Goal: Information Seeking & Learning: Learn about a topic

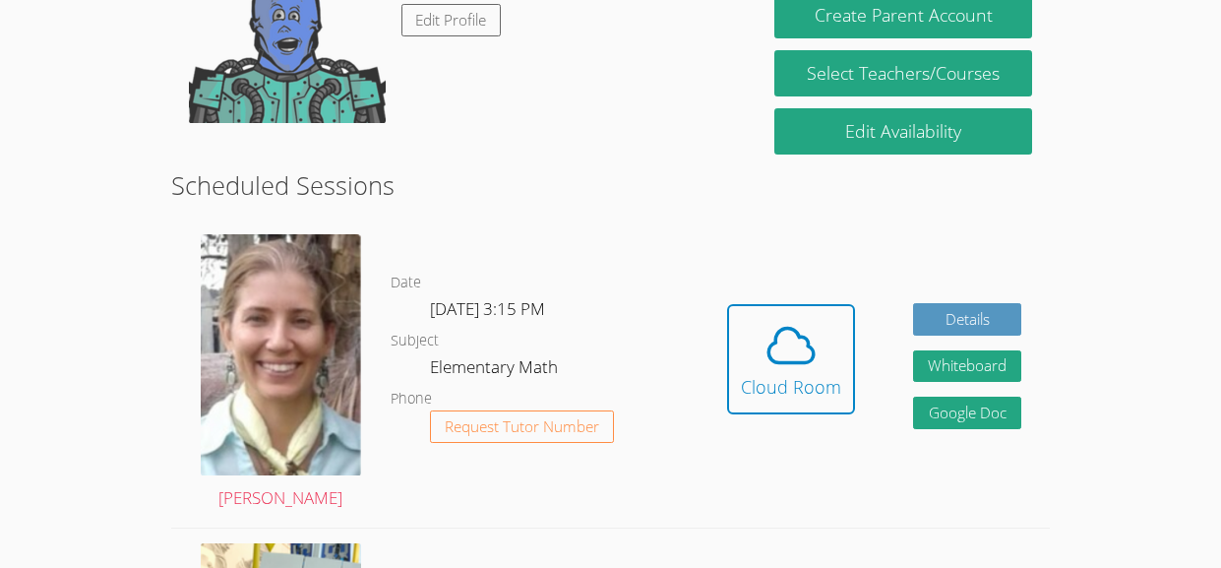
scroll to position [411, 0]
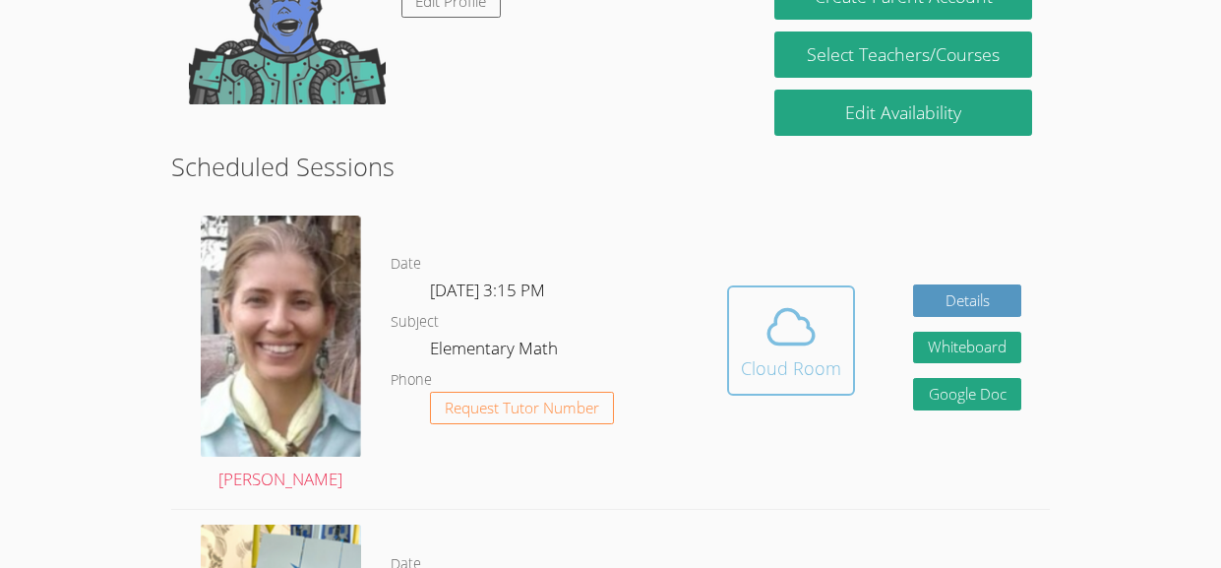
click at [797, 335] on icon at bounding box center [790, 326] width 55 height 55
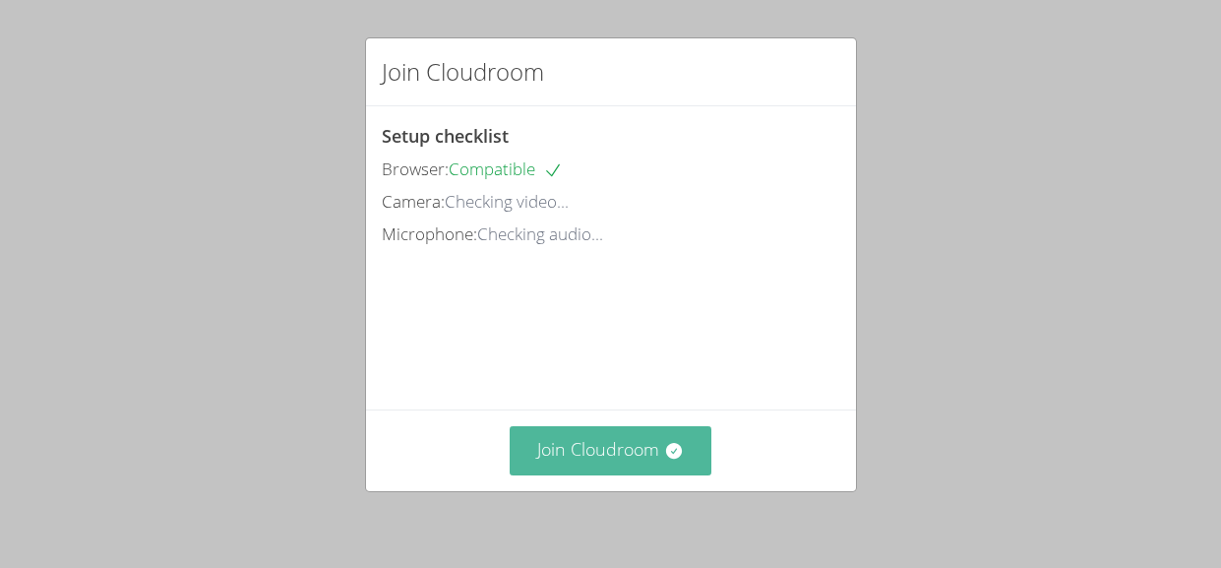
click at [602, 427] on button "Join Cloudroom" at bounding box center [611, 450] width 202 height 48
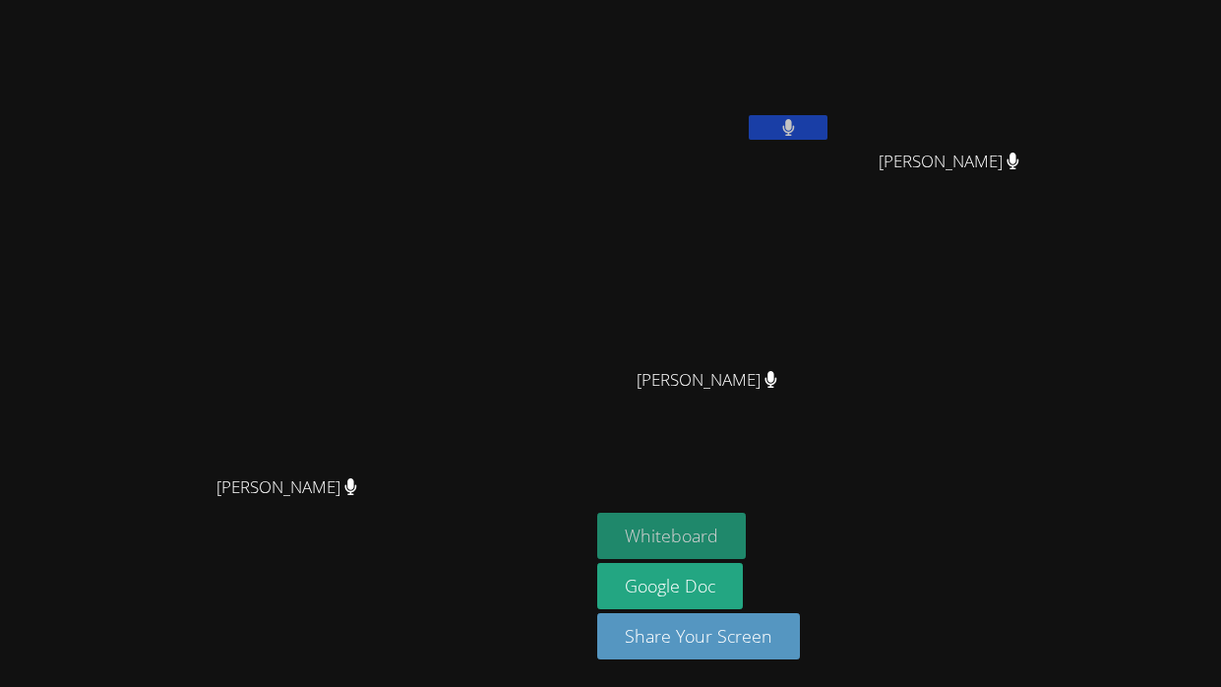
click at [746, 515] on button "Whiteboard" at bounding box center [671, 536] width 149 height 46
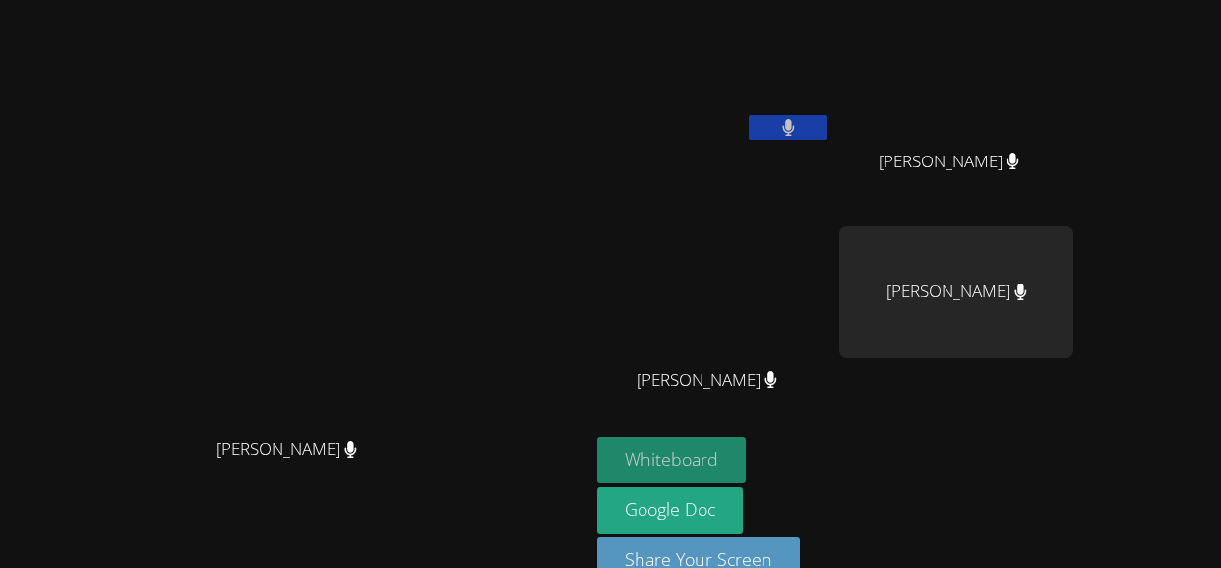
click at [746, 456] on button "Whiteboard" at bounding box center [671, 460] width 149 height 46
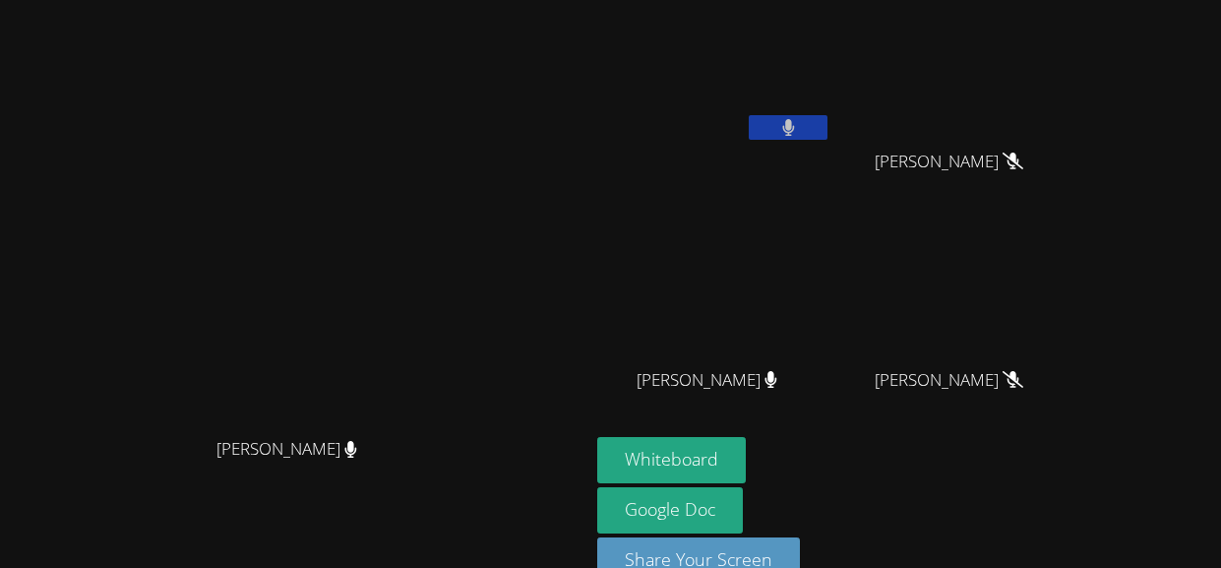
click at [827, 128] on button at bounding box center [788, 127] width 79 height 25
click at [799, 128] on icon at bounding box center [788, 127] width 21 height 17
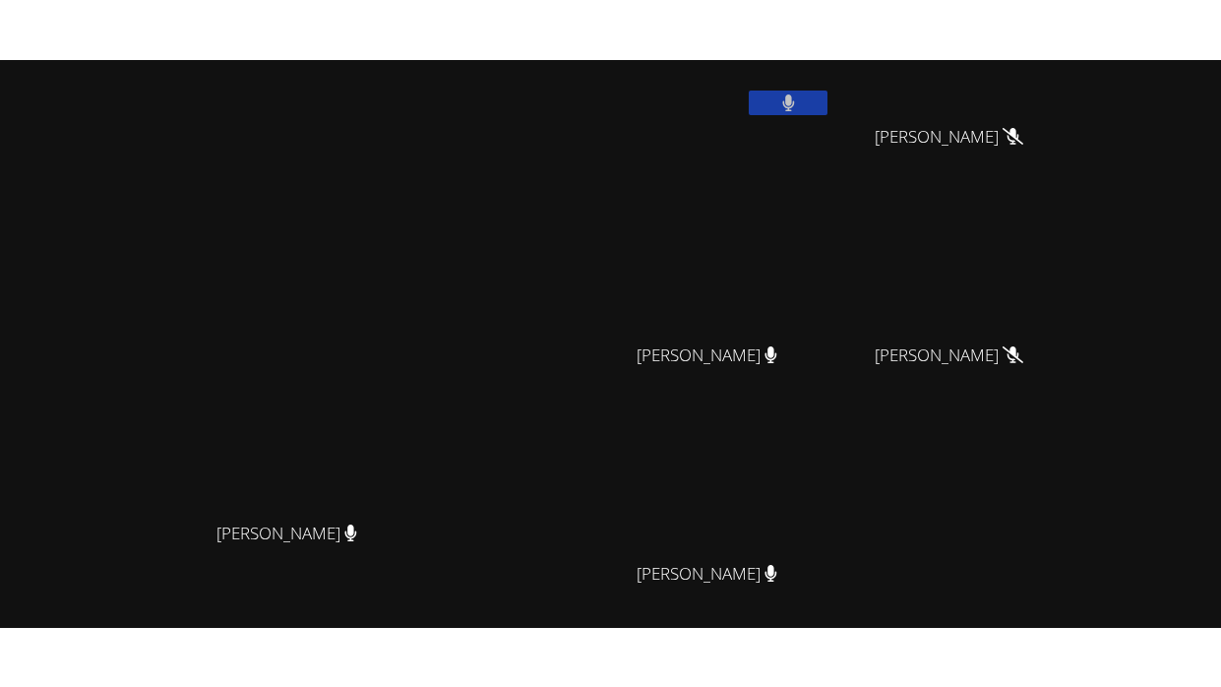
scroll to position [89, 0]
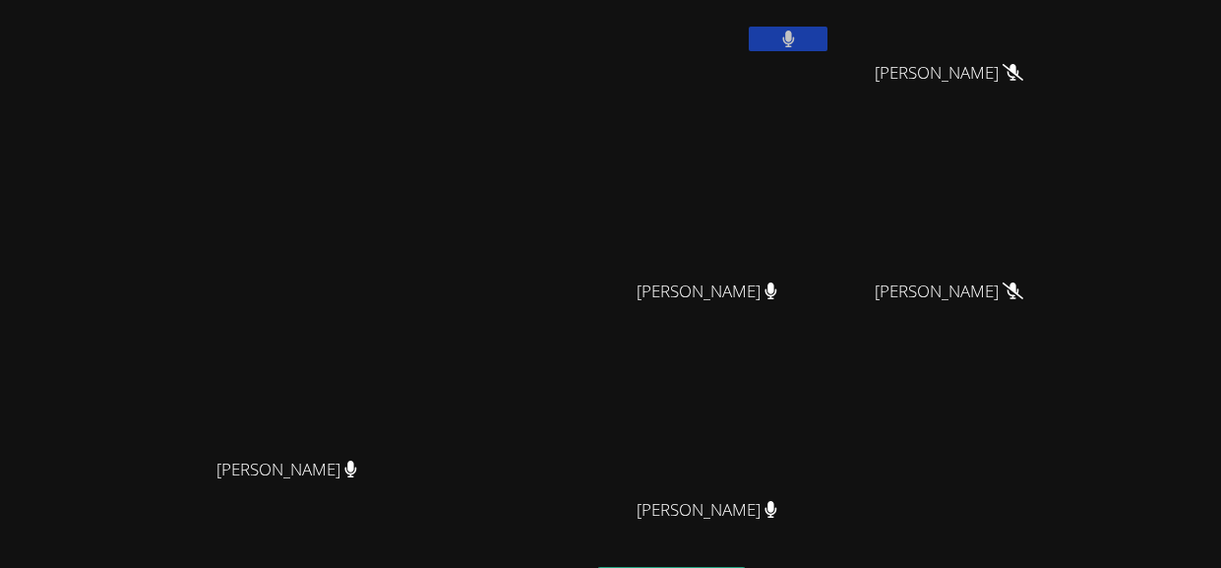
click at [827, 34] on button at bounding box center [788, 39] width 79 height 25
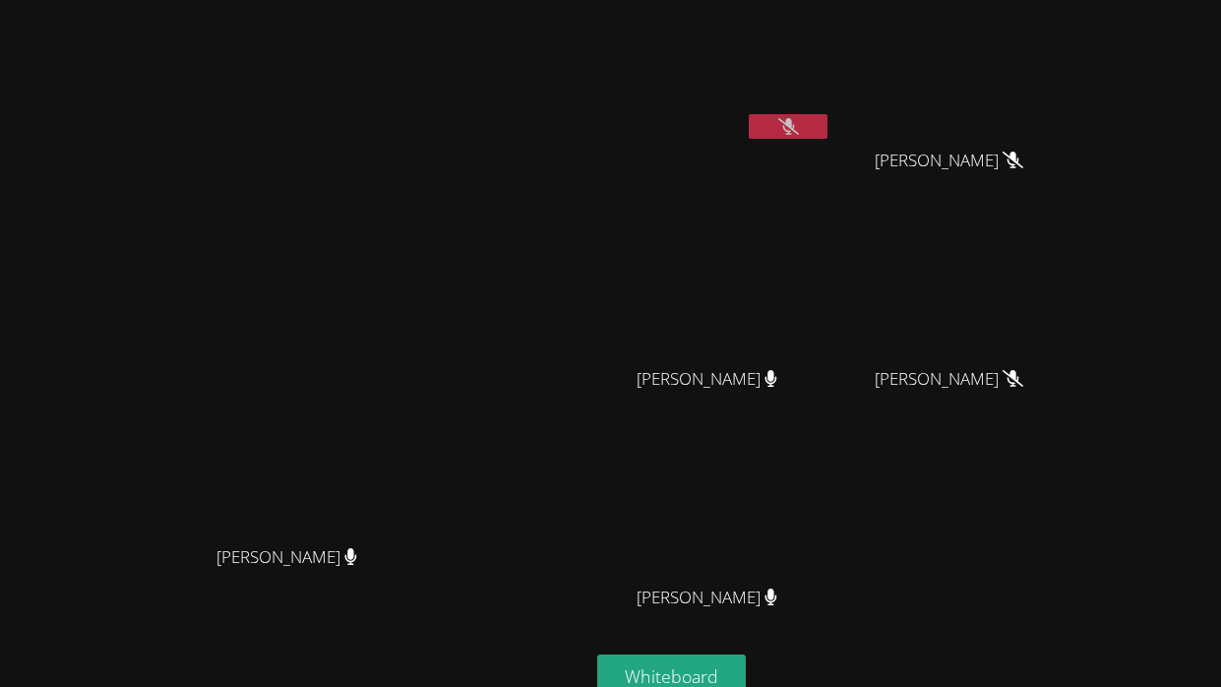
scroll to position [0, 0]
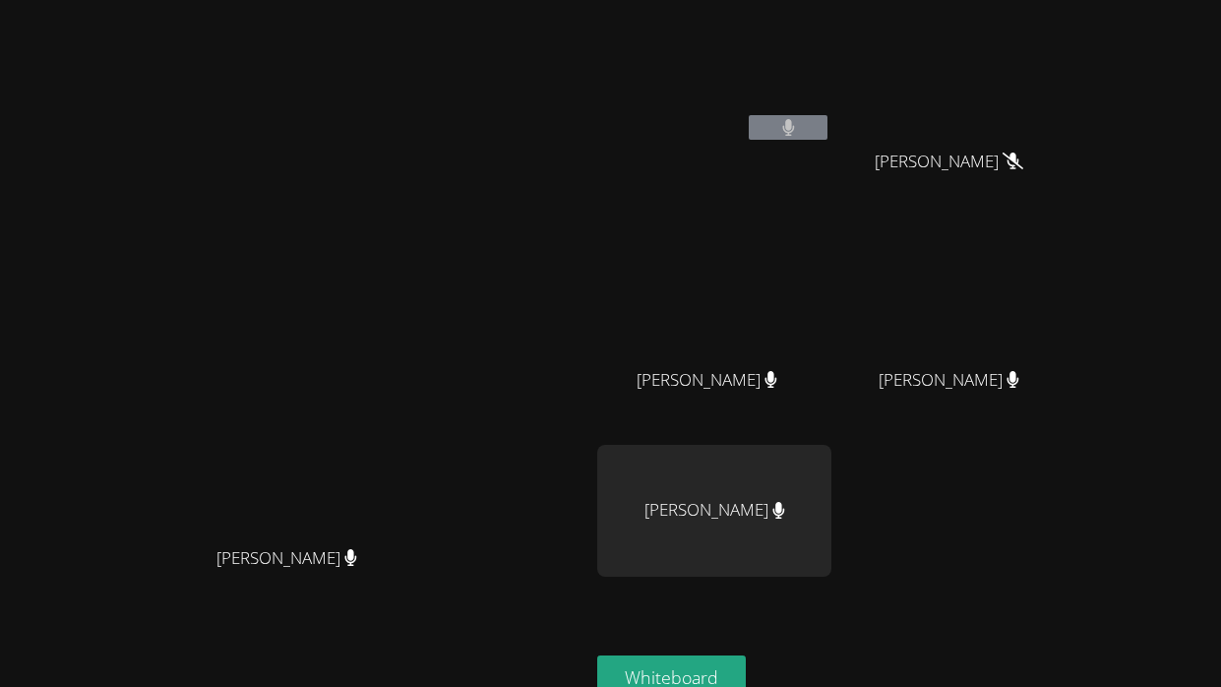
click at [795, 135] on icon at bounding box center [788, 127] width 13 height 17
click at [827, 124] on button at bounding box center [788, 127] width 79 height 25
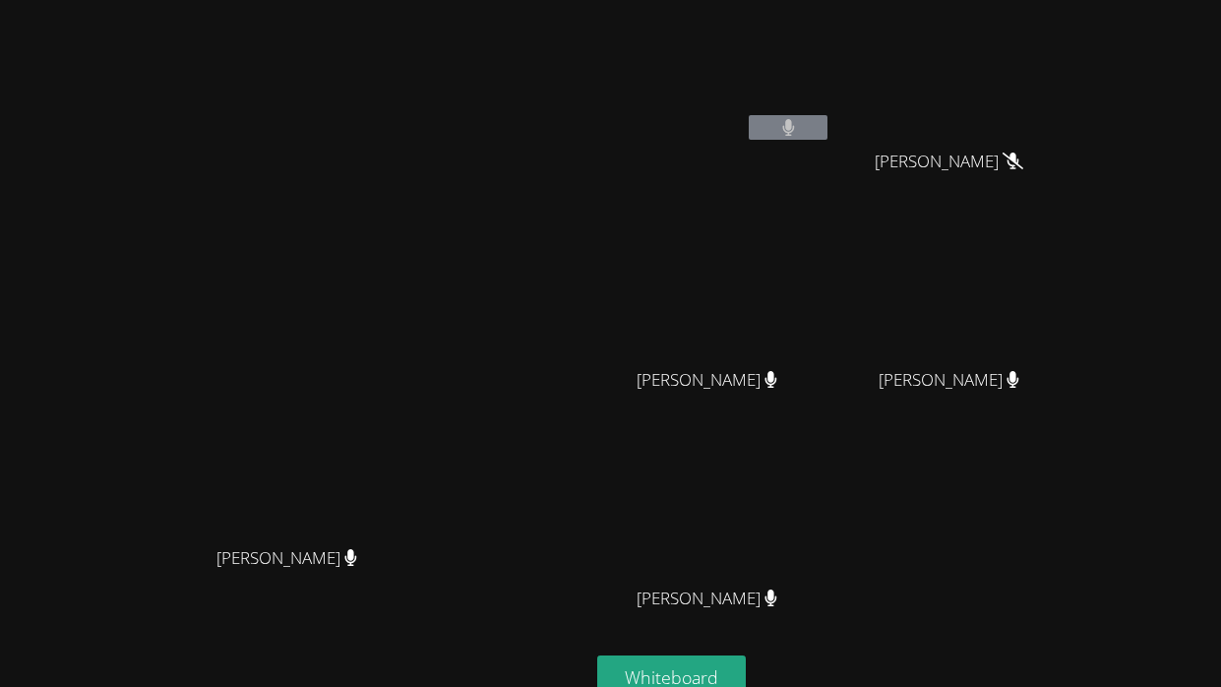
click at [795, 119] on icon at bounding box center [788, 127] width 13 height 17
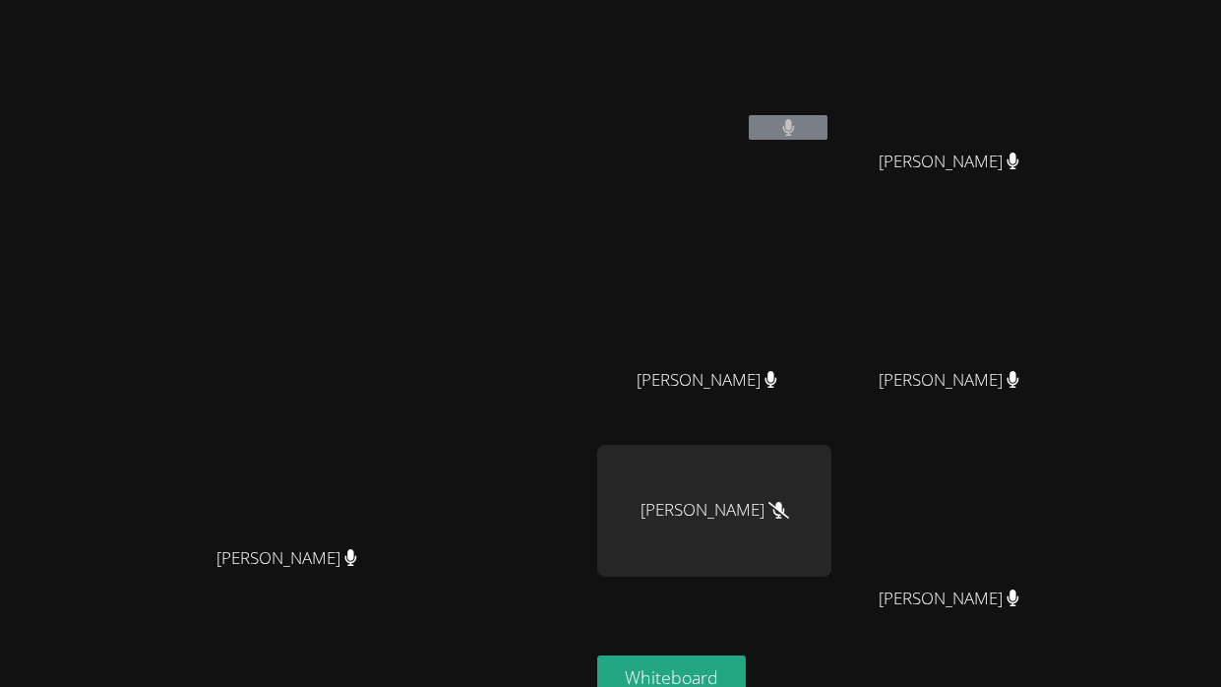
click at [831, 505] on div "[PERSON_NAME]" at bounding box center [714, 511] width 234 height 132
click at [799, 129] on icon at bounding box center [788, 127] width 21 height 17
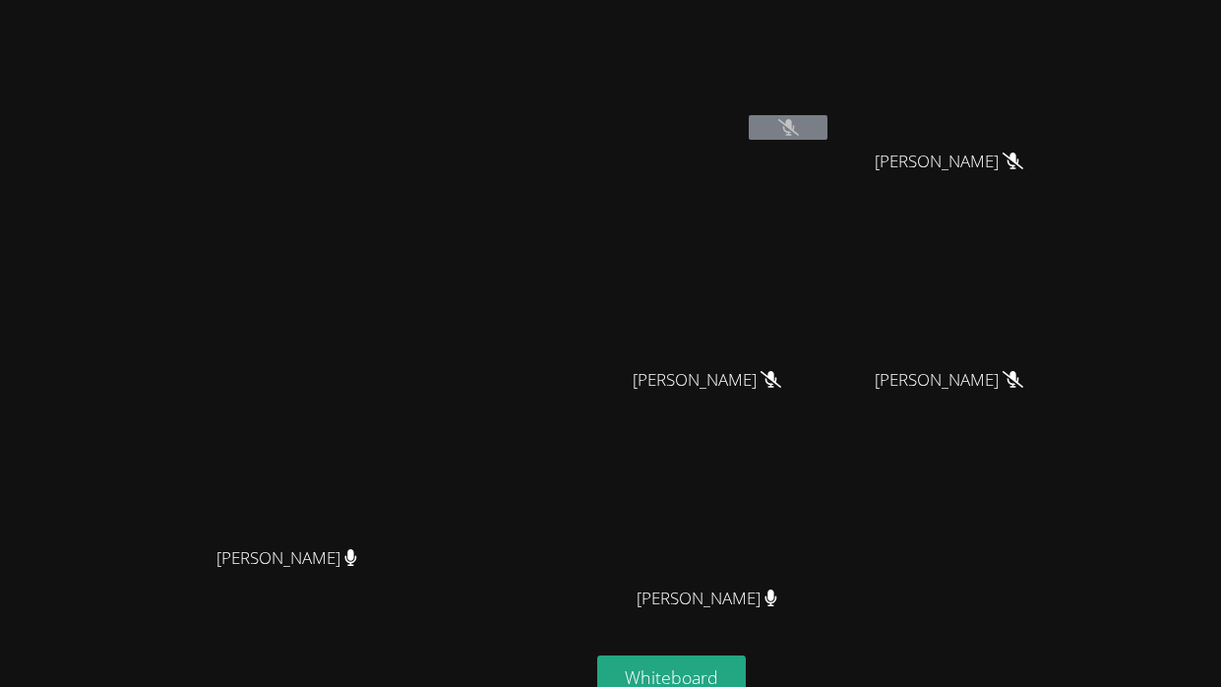
click at [443, 345] on video at bounding box center [295, 374] width 295 height 323
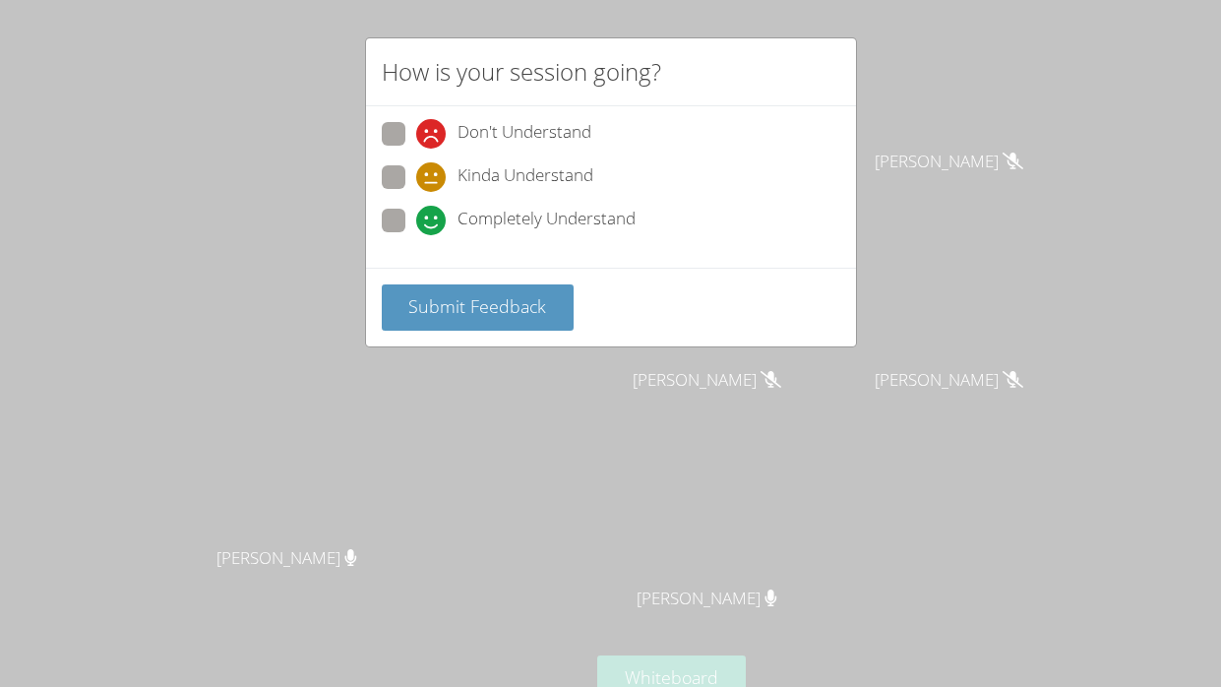
click at [477, 221] on span "Completely Understand" at bounding box center [546, 221] width 178 height 30
click at [433, 221] on input "Completely Understand" at bounding box center [424, 217] width 17 height 17
radio input "true"
click at [489, 312] on span "Submit Feedback" at bounding box center [477, 306] width 138 height 24
